Goal: Check status: Check status

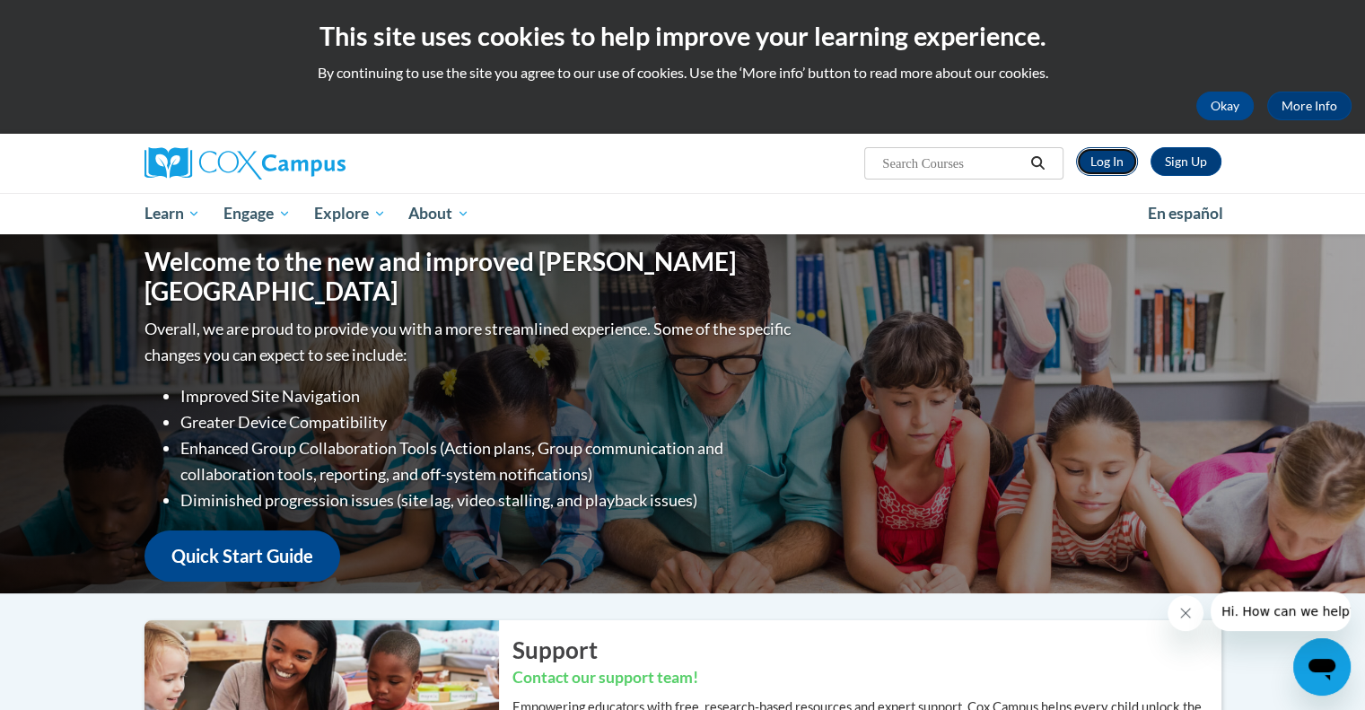
click at [1098, 157] on link "Log In" at bounding box center [1107, 161] width 62 height 29
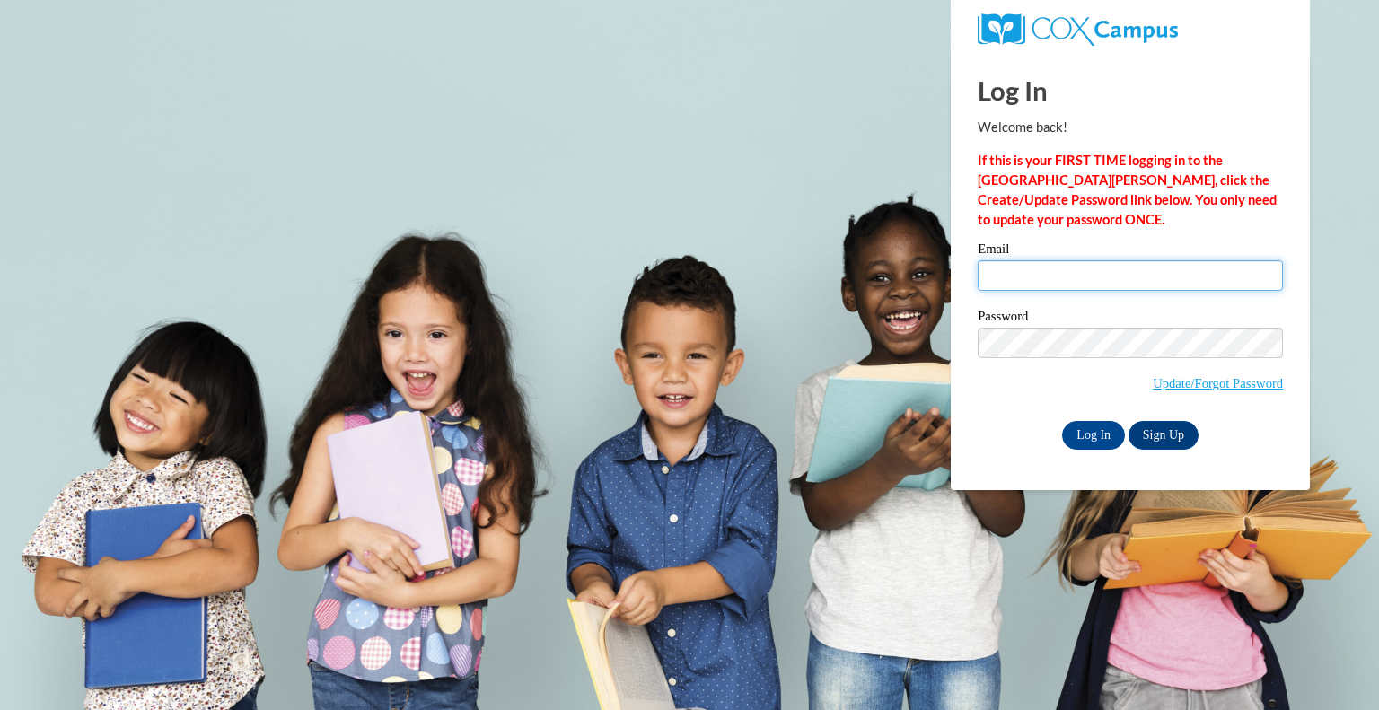
click at [1052, 272] on input "Email" at bounding box center [1129, 275] width 305 height 31
type input "keith.sohr@wfbschools.com"
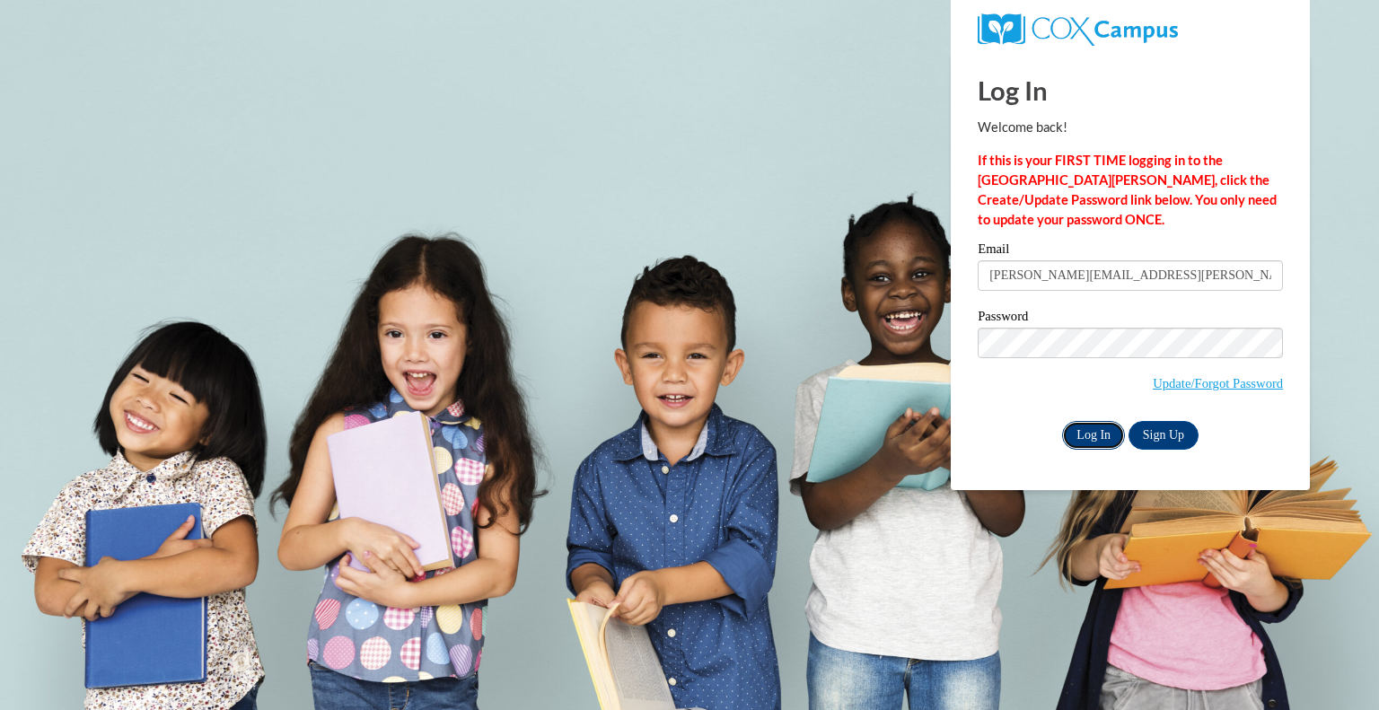
click at [1099, 441] on input "Log In" at bounding box center [1093, 435] width 63 height 29
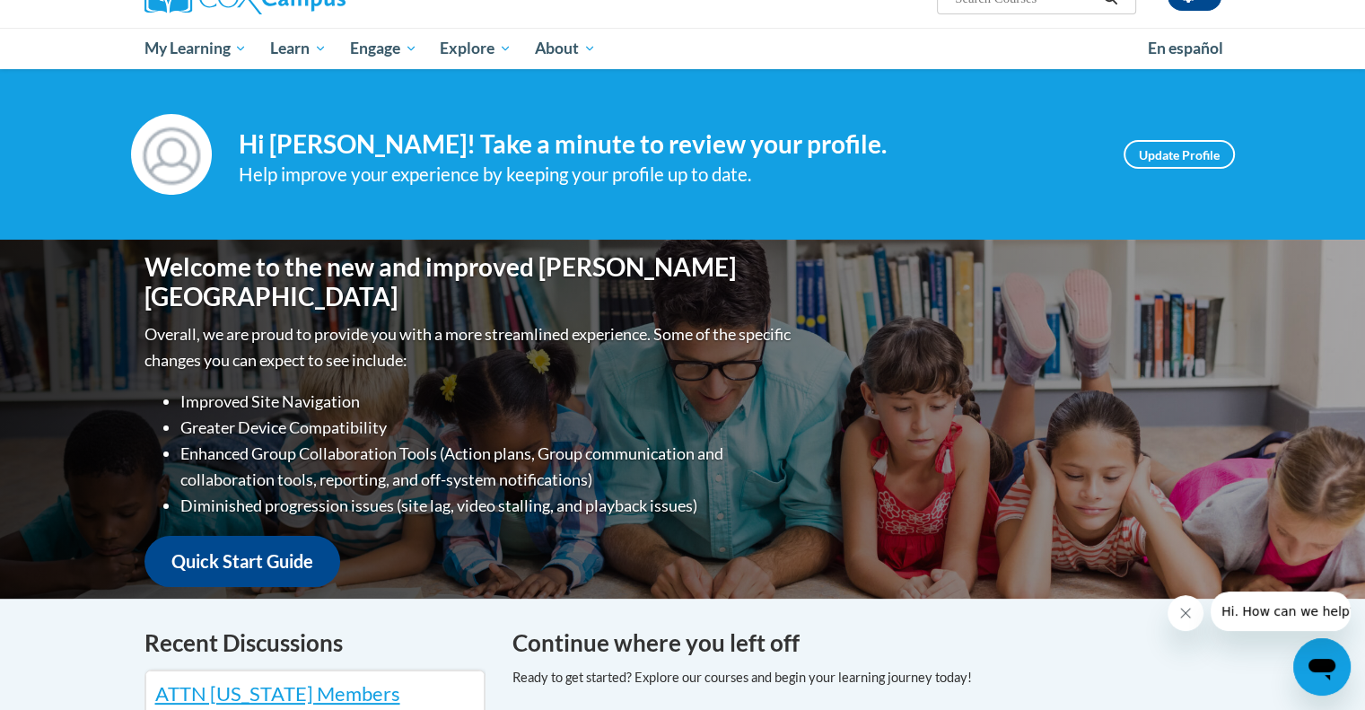
scroll to position [158, 0]
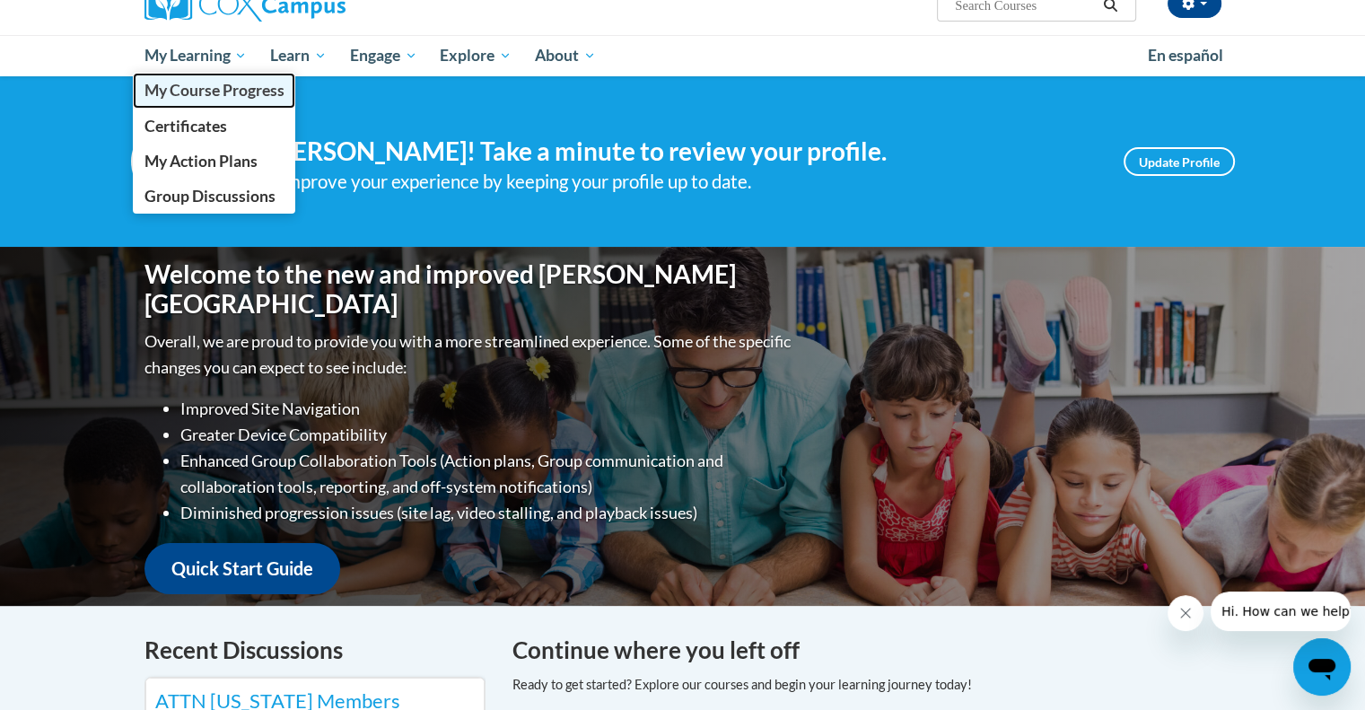
click at [219, 89] on span "My Course Progress" at bounding box center [214, 90] width 140 height 19
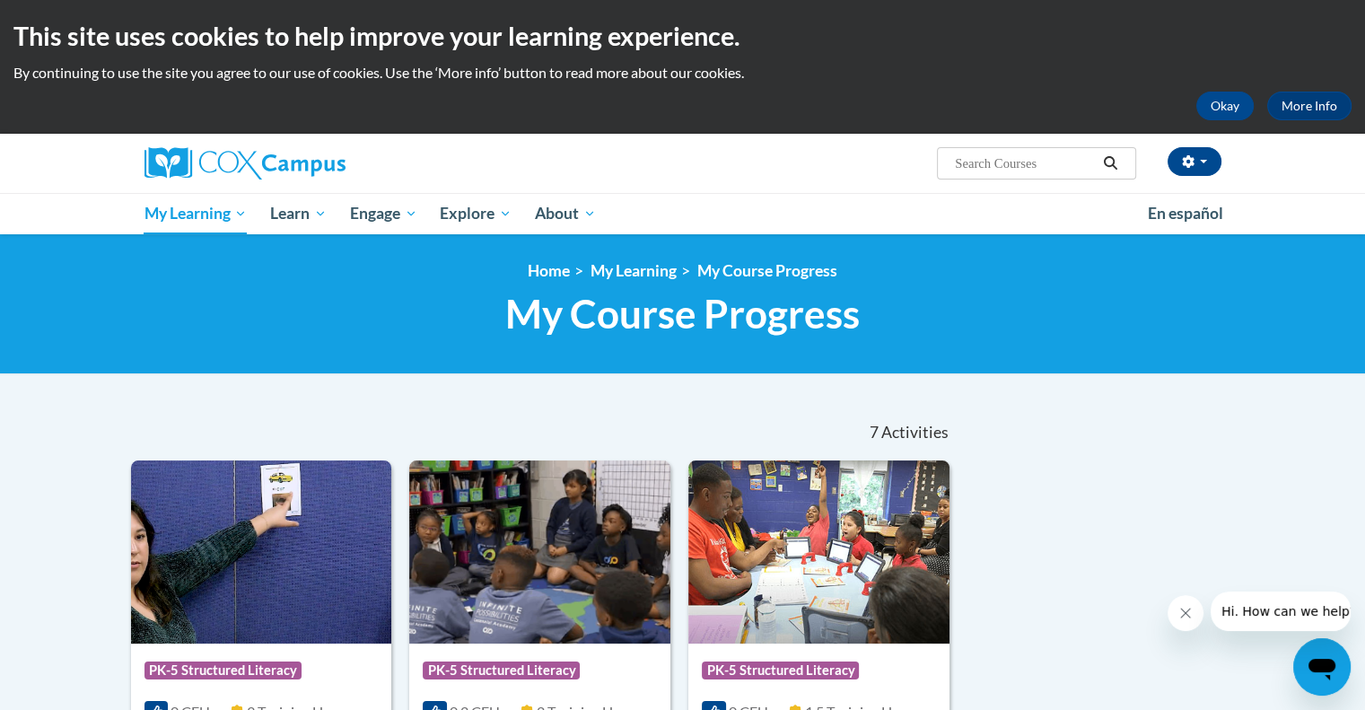
click at [670, 171] on div "Keith Sohr (Central Daylight Time GMT-0500 ) My Profile Inbox My Transcripts Lo…" at bounding box center [867, 157] width 736 height 46
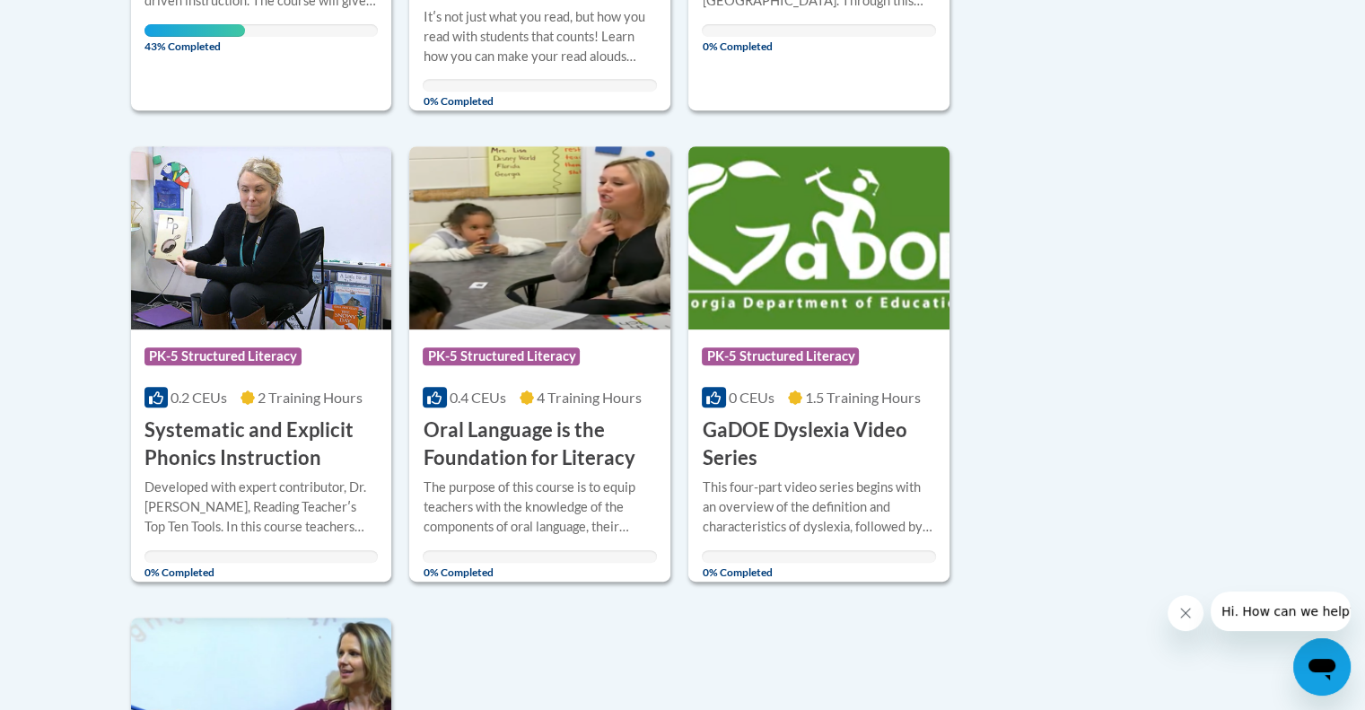
scroll to position [543, 0]
